Goal: Information Seeking & Learning: Learn about a topic

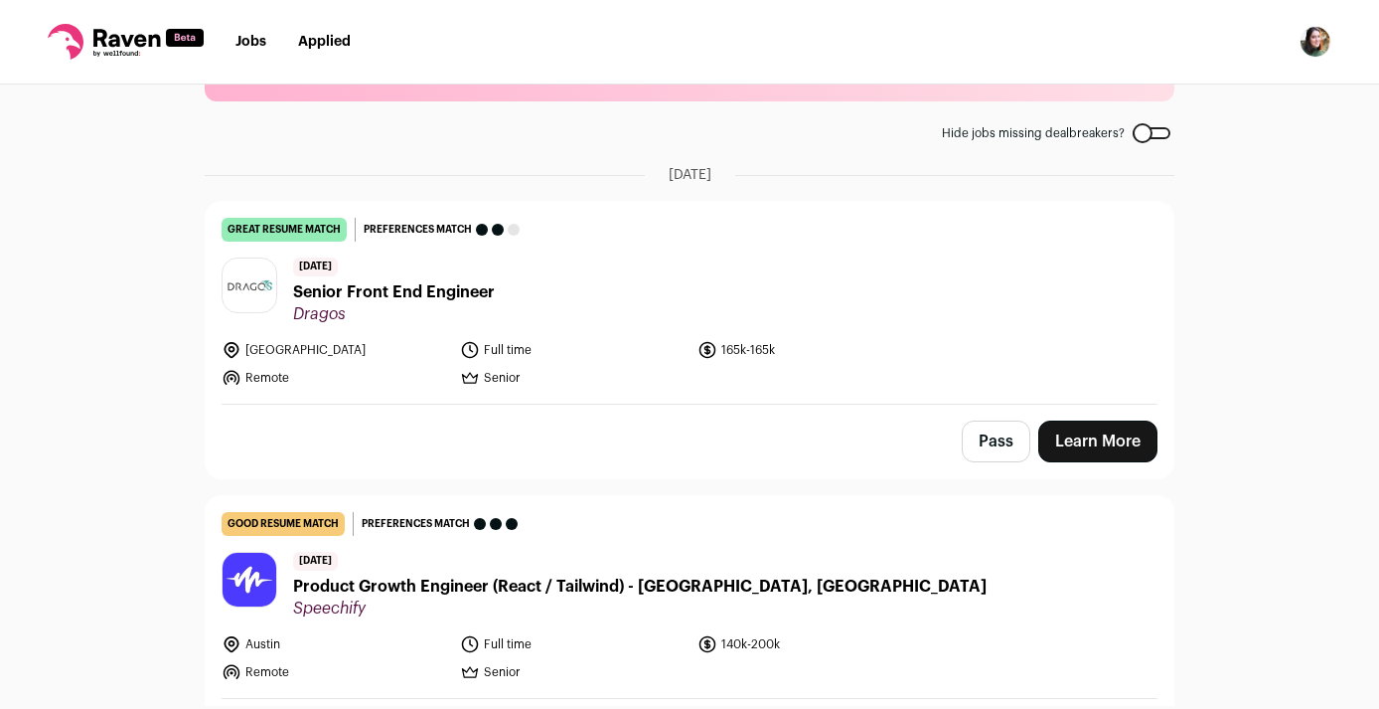
scroll to position [96, 0]
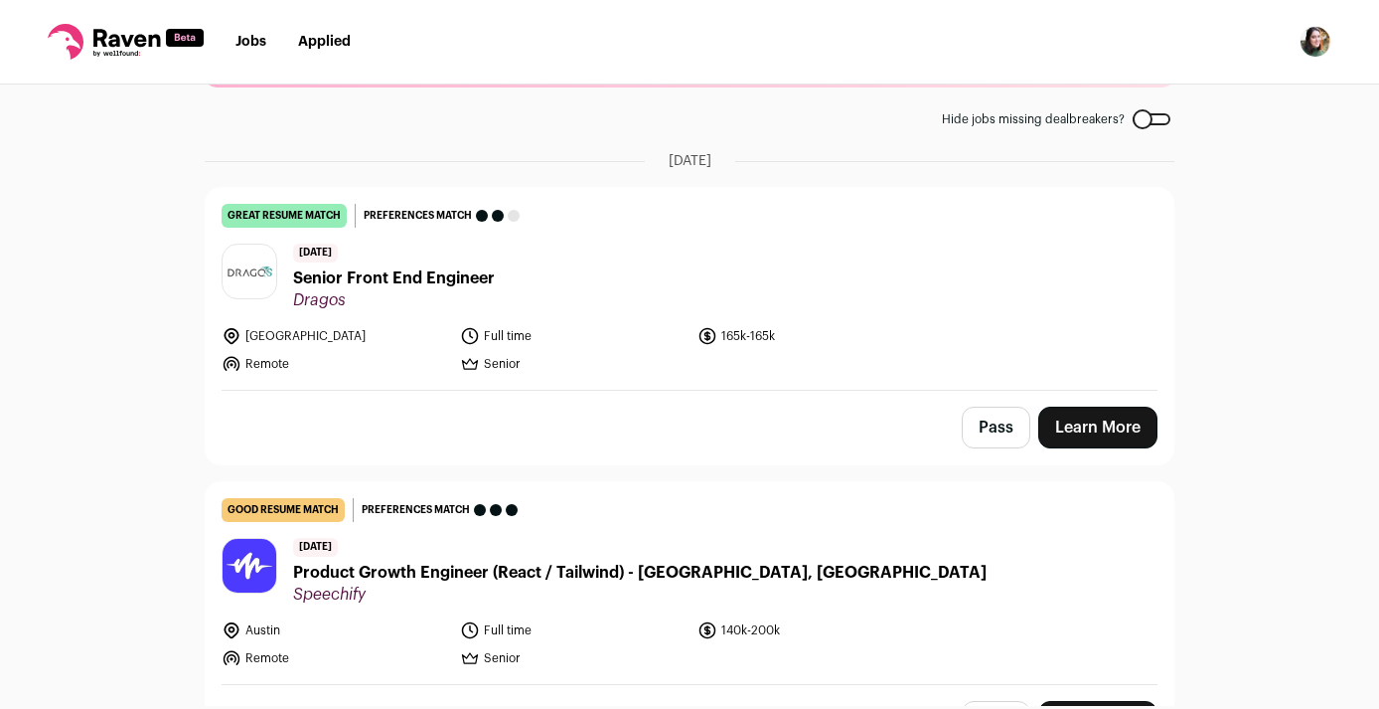
click at [1148, 113] on div at bounding box center [1152, 119] width 38 height 12
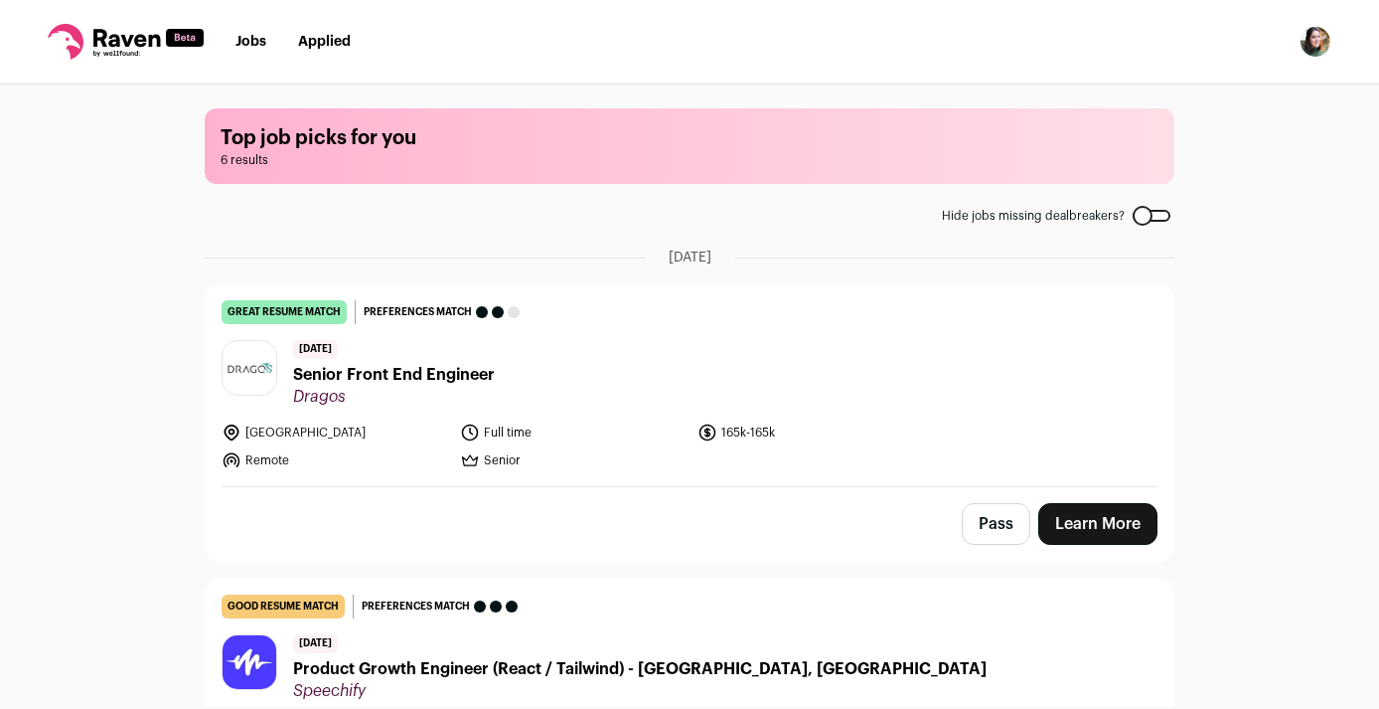
click at [1151, 214] on div at bounding box center [1152, 216] width 38 height 12
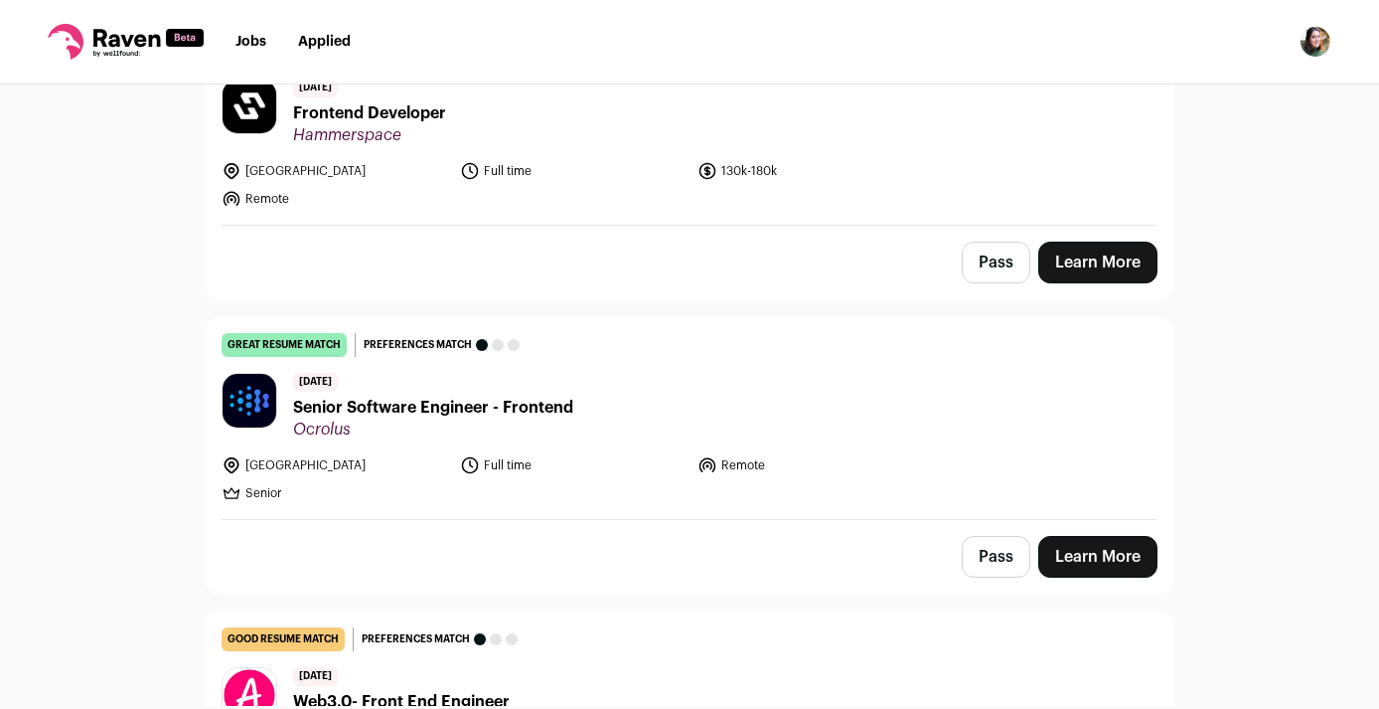
scroll to position [1775, 0]
click at [565, 396] on span "Senior Software Engineer - Frontend" at bounding box center [433, 408] width 280 height 24
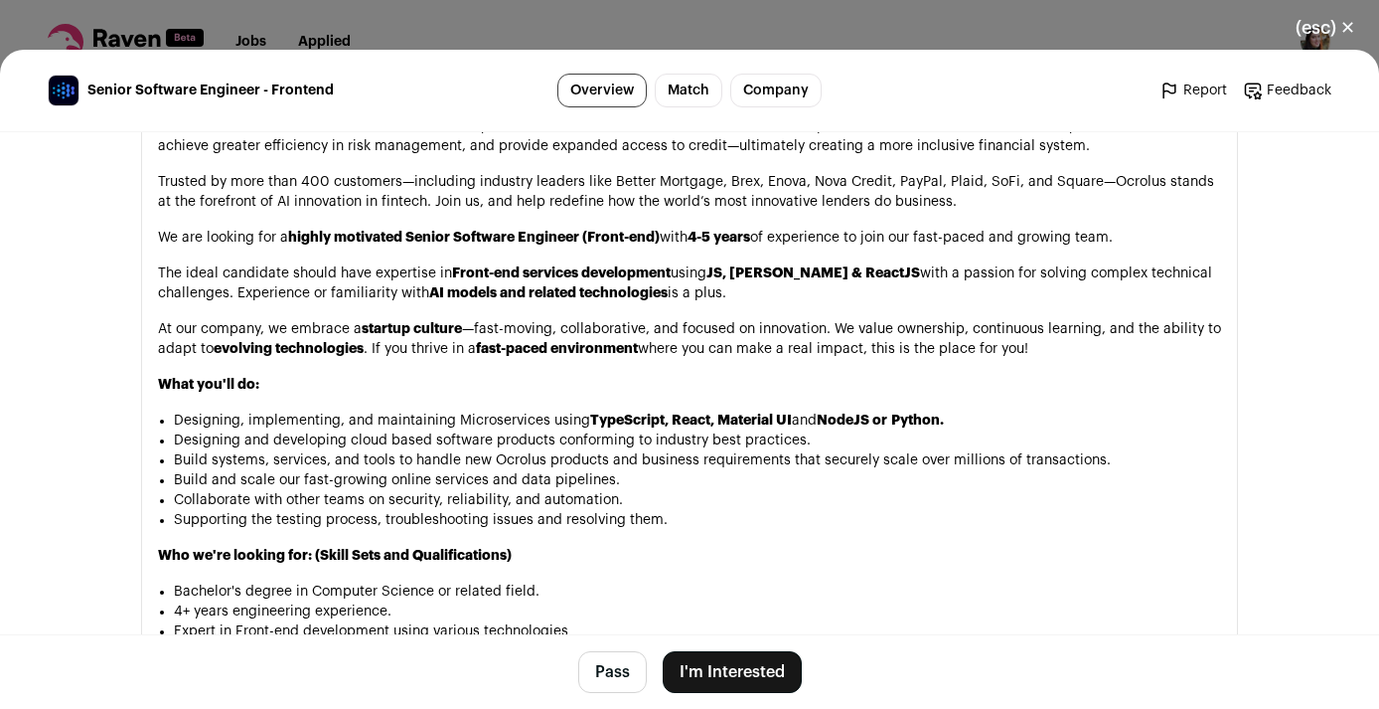
scroll to position [1114, 0]
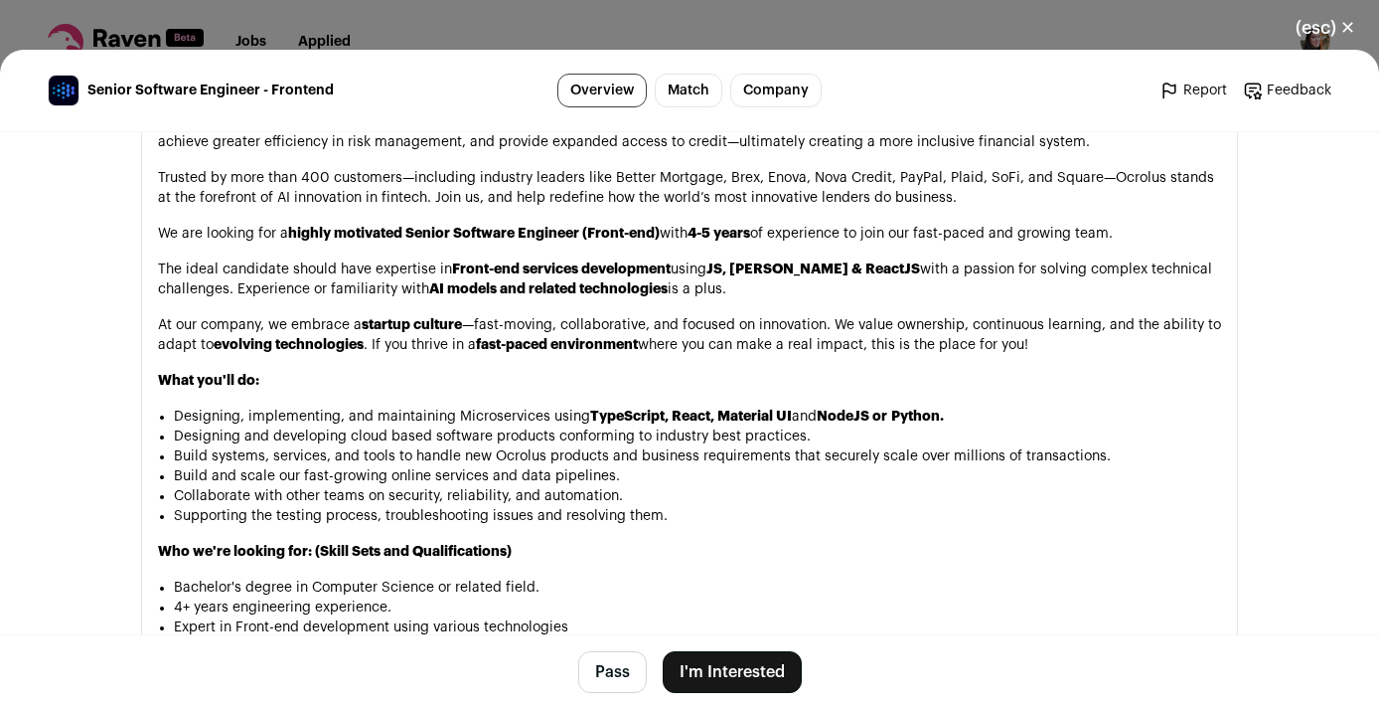
click at [1320, 29] on button "(esc) ✕" at bounding box center [1325, 28] width 107 height 44
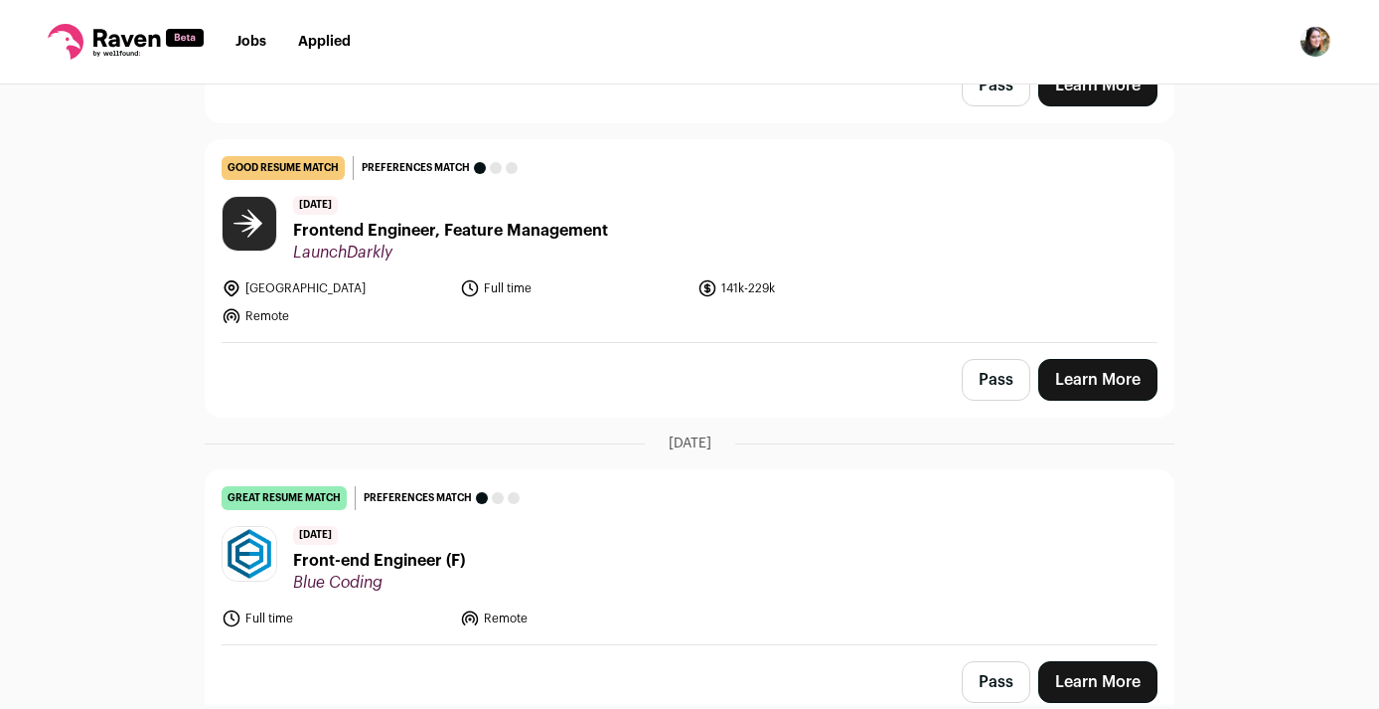
scroll to position [3415, 0]
